Goal: Task Accomplishment & Management: Manage account settings

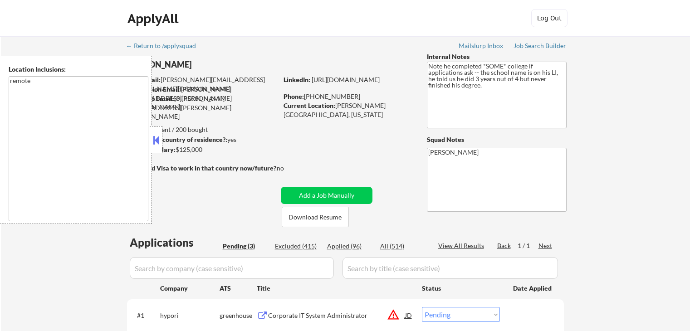
select select ""pending""
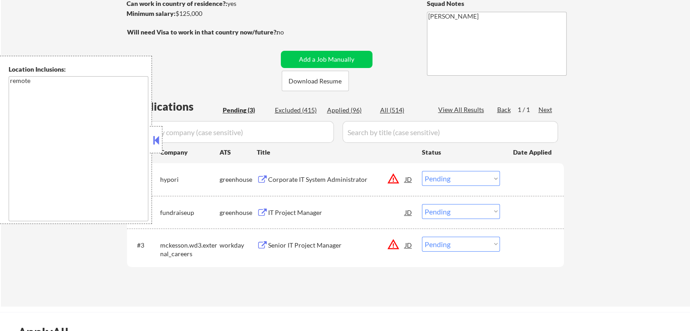
click at [397, 181] on button "warning_amber" at bounding box center [393, 178] width 13 height 13
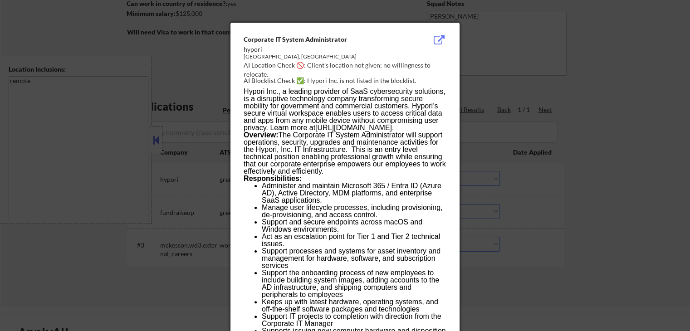
click at [607, 116] on div at bounding box center [345, 165] width 690 height 331
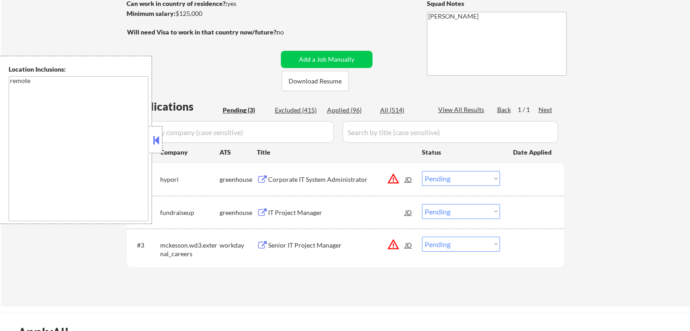
click at [457, 182] on select "Choose an option... Pending Applied Excluded (Questions) Excluded (Expired) Exc…" at bounding box center [461, 178] width 78 height 15
click at [422, 171] on select "Choose an option... Pending Applied Excluded (Questions) Excluded (Expired) Exc…" at bounding box center [461, 178] width 78 height 15
click at [400, 244] on div "Senior IT Project Manager" at bounding box center [336, 245] width 137 height 9
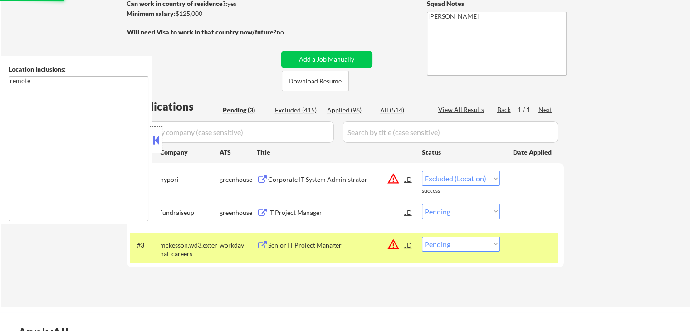
select select ""pending""
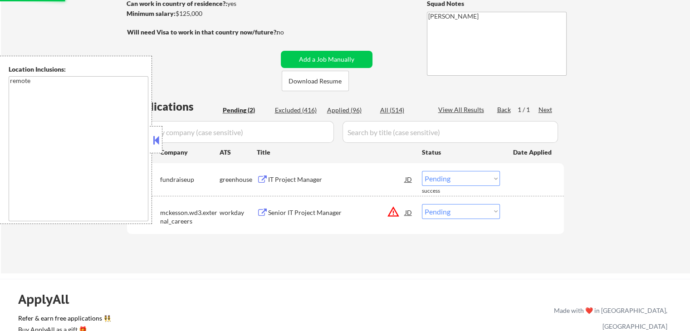
drag, startPoint x: 479, startPoint y: 208, endPoint x: 479, endPoint y: 216, distance: 7.3
click at [479, 208] on select "Choose an option... Pending Applied Excluded (Questions) Excluded (Expired) Exc…" at bounding box center [461, 211] width 78 height 15
click at [394, 213] on button "warning_amber" at bounding box center [393, 212] width 13 height 13
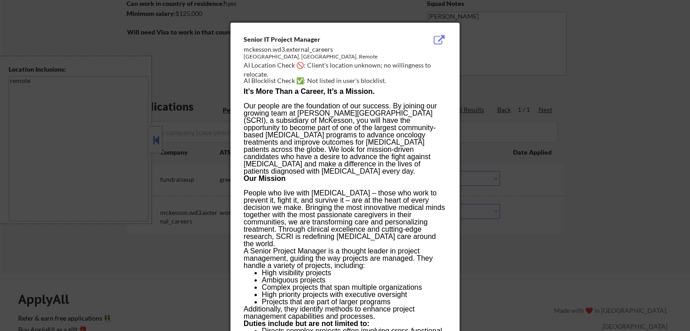
click at [571, 226] on div at bounding box center [345, 165] width 690 height 331
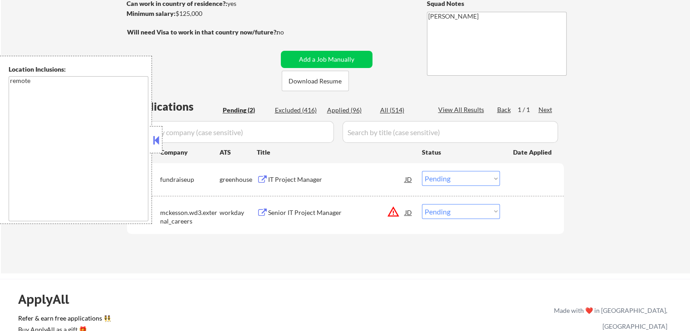
click at [485, 208] on select "Choose an option... Pending Applied Excluded (Questions) Excluded (Expired) Exc…" at bounding box center [461, 211] width 78 height 15
select select ""excluded__location_""
click at [422, 204] on select "Choose an option... Pending Applied Excluded (Questions) Excluded (Expired) Exc…" at bounding box center [461, 211] width 78 height 15
click at [291, 180] on div "IT Project Manager" at bounding box center [336, 179] width 137 height 9
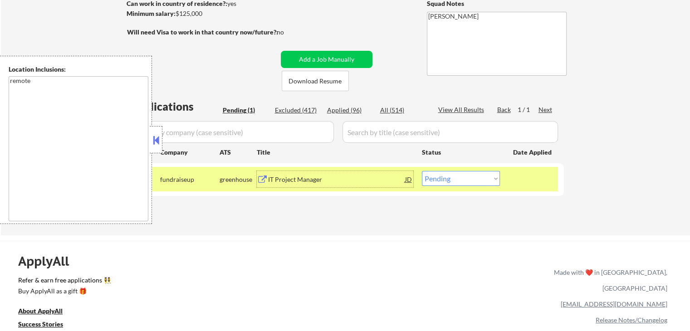
scroll to position [45, 0]
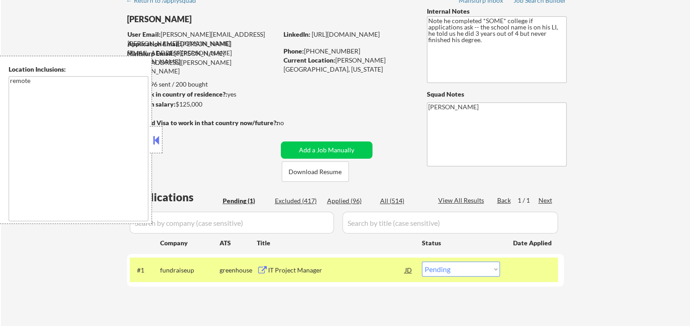
click at [156, 145] on button at bounding box center [156, 140] width 10 height 14
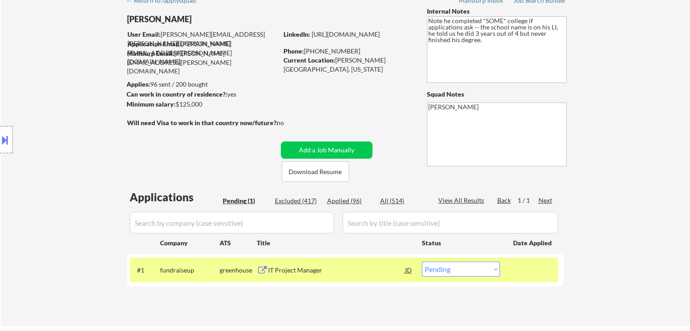
click at [452, 275] on select "Choose an option... Pending Applied Excluded (Questions) Excluded (Expired) Exc…" at bounding box center [461, 269] width 78 height 15
select select ""excluded__other_""
click at [422, 262] on select "Choose an option... Pending Applied Excluded (Questions) Excluded (Expired) Exc…" at bounding box center [461, 269] width 78 height 15
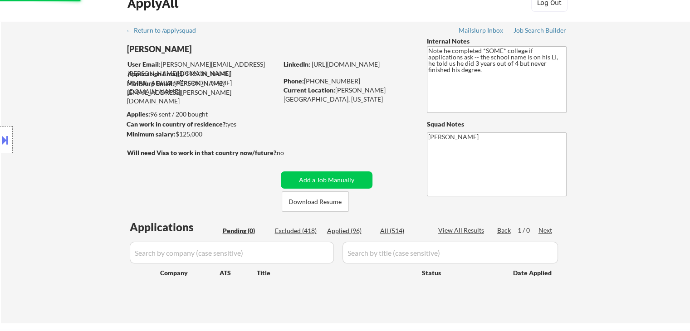
scroll to position [0, 0]
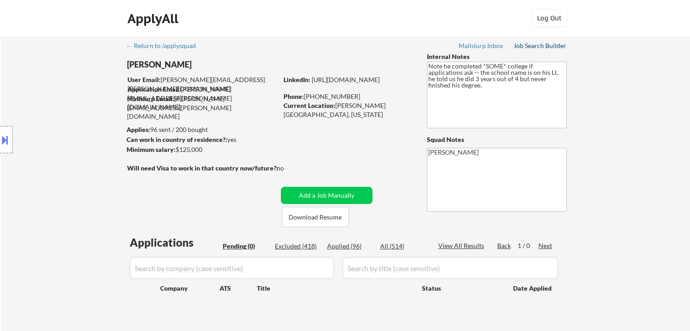
click at [537, 47] on div "Job Search Builder" at bounding box center [540, 46] width 53 height 6
